Goal: Task Accomplishment & Management: Manage account settings

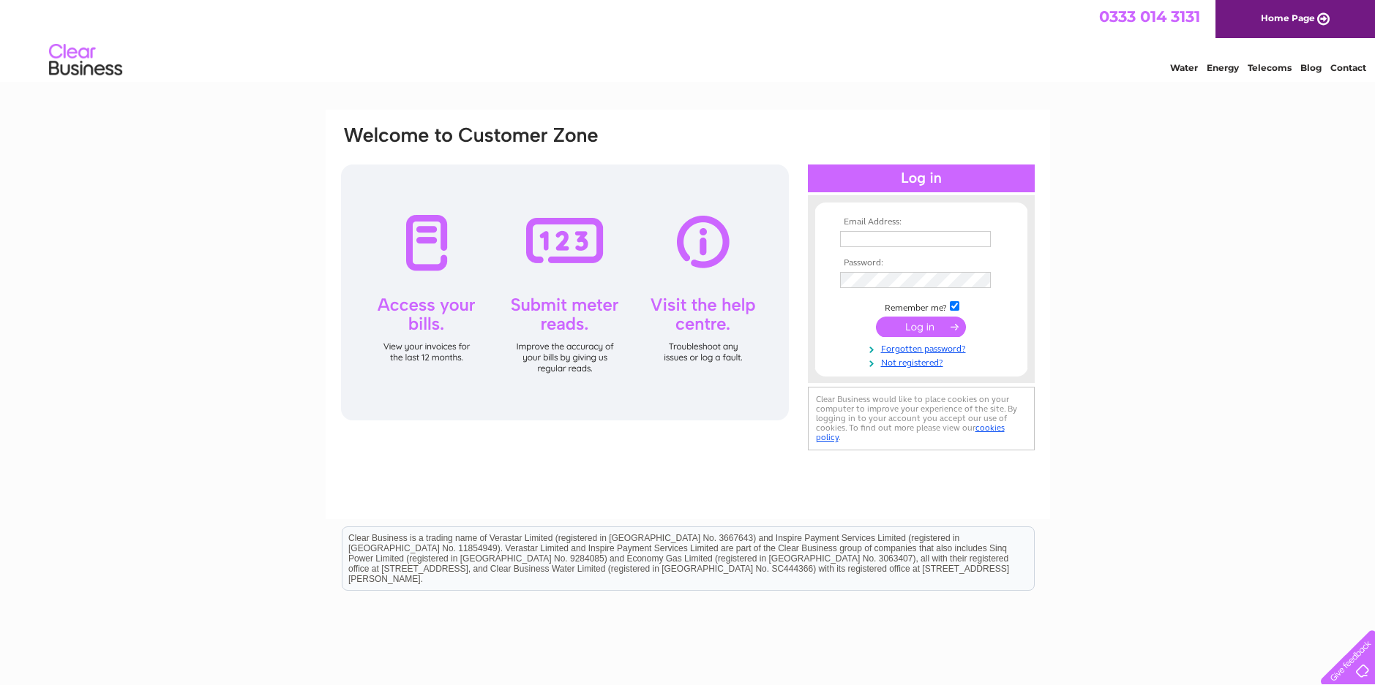
type input "[EMAIL_ADDRESS][DOMAIN_NAME]"
click at [915, 323] on input "submit" at bounding box center [921, 327] width 90 height 20
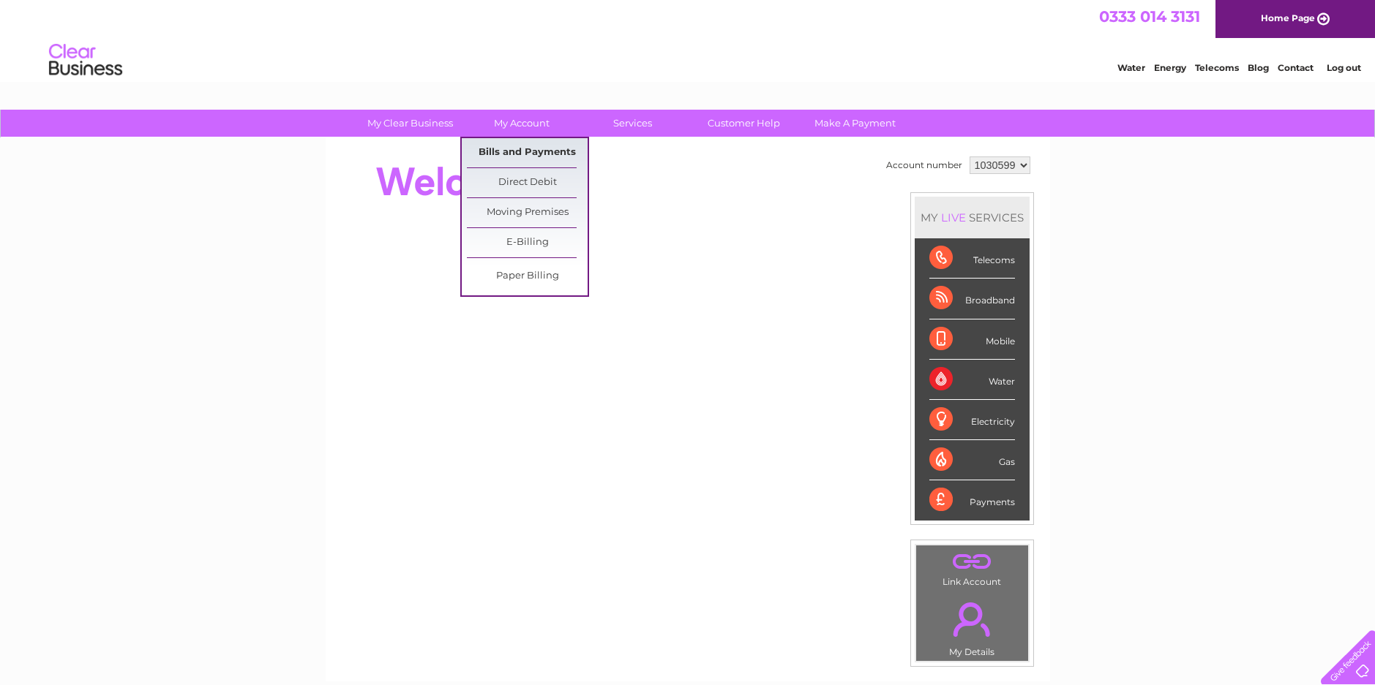
click at [522, 147] on link "Bills and Payments" at bounding box center [527, 152] width 121 height 29
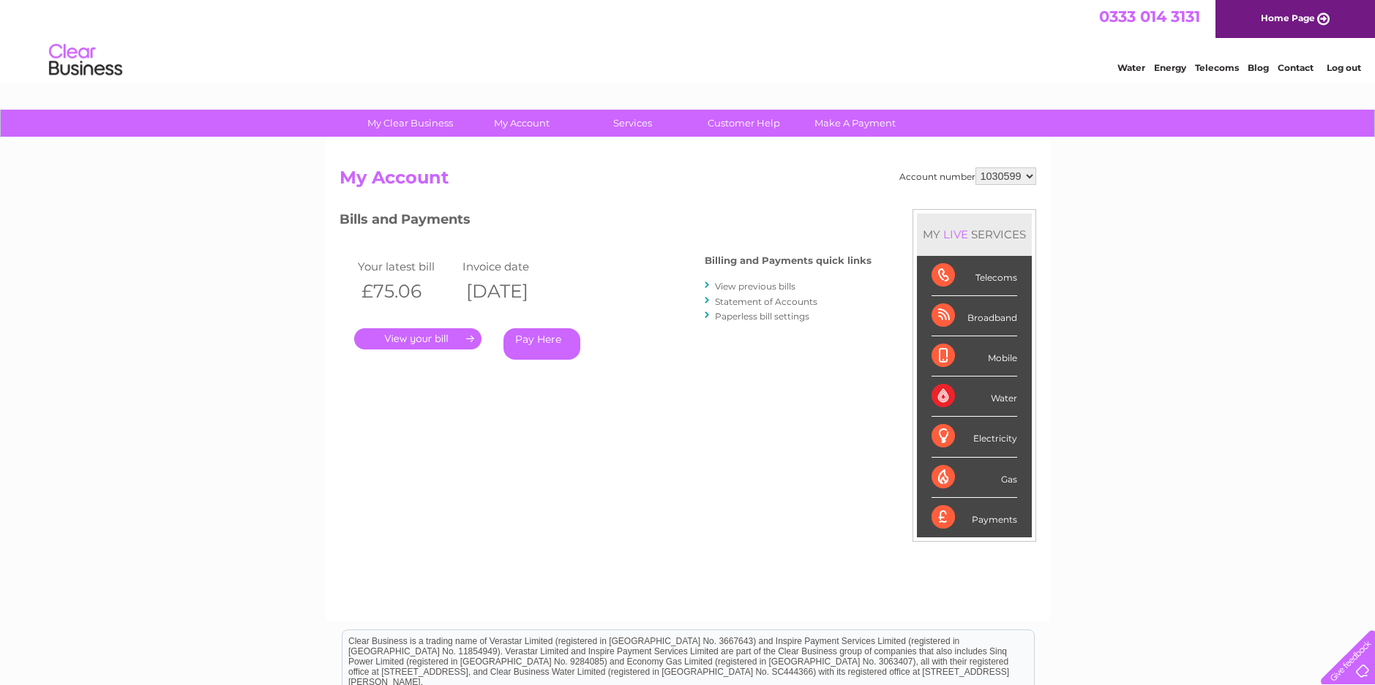
click at [405, 335] on link "." at bounding box center [417, 338] width 127 height 21
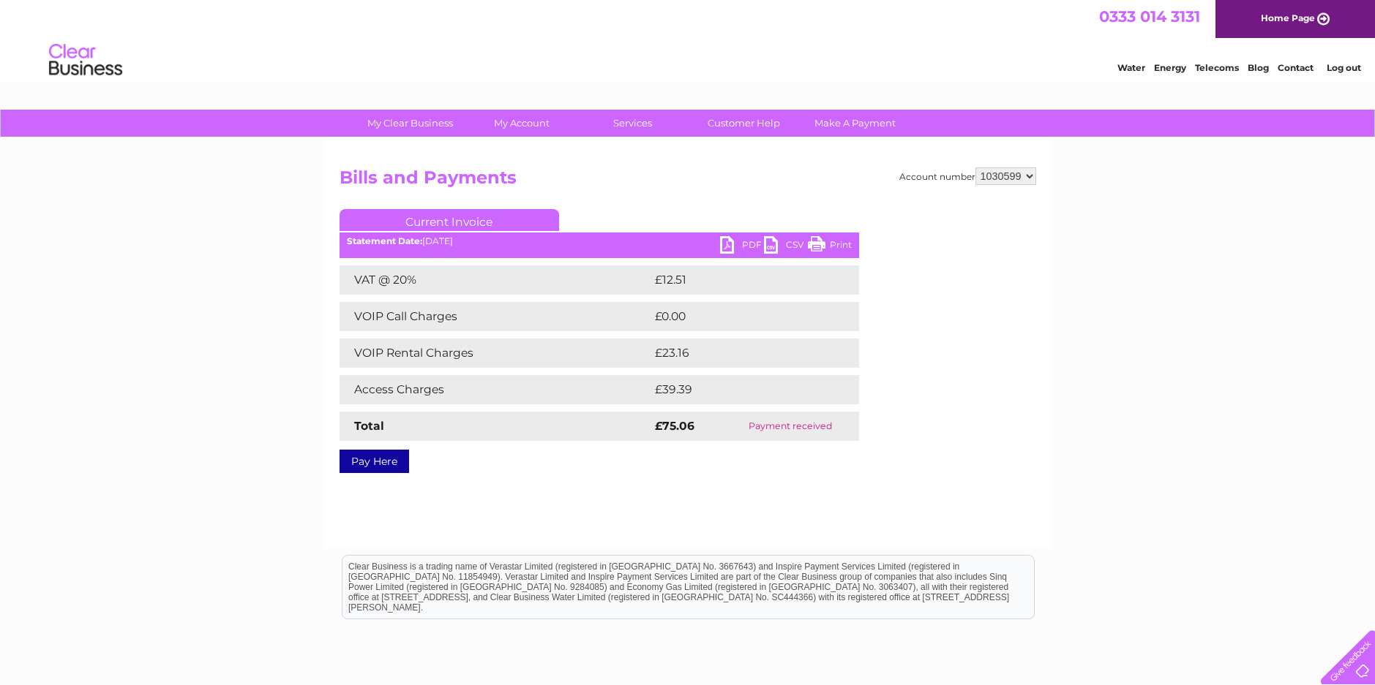
click at [813, 239] on link "Print" at bounding box center [830, 246] width 44 height 21
click at [1345, 63] on link "Log out" at bounding box center [1343, 67] width 34 height 11
